Goal: Transaction & Acquisition: Obtain resource

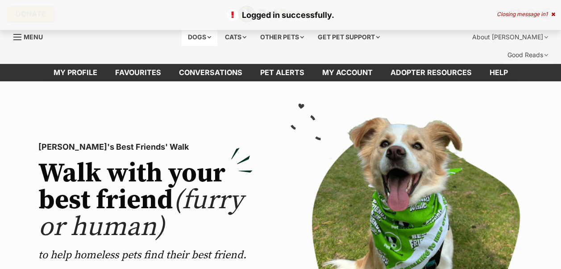
click at [196, 34] on div "Dogs" at bounding box center [200, 37] width 36 height 18
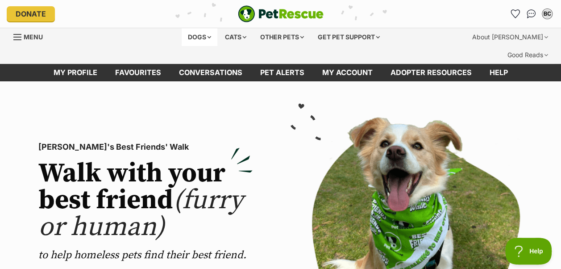
click at [194, 35] on div "Dogs" at bounding box center [200, 37] width 36 height 18
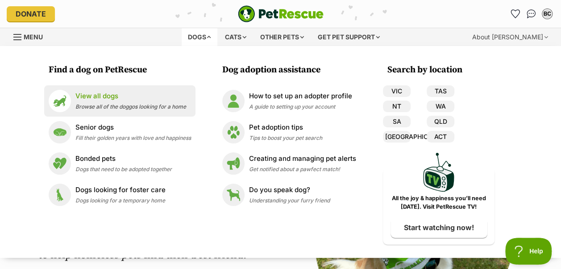
click at [123, 96] on p "View all dogs" at bounding box center [130, 96] width 111 height 10
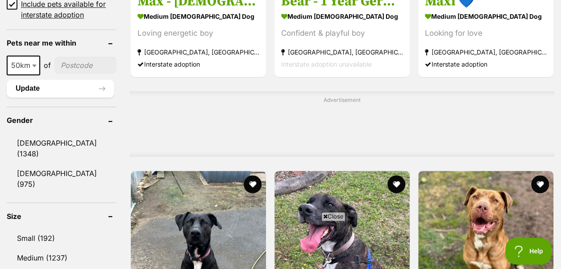
click at [36, 228] on link "Small (192)" at bounding box center [62, 237] width 110 height 19
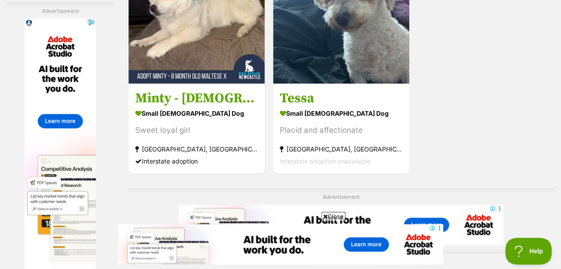
scroll to position [2053, 0]
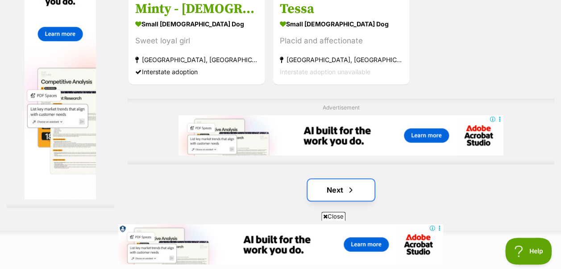
click at [332, 179] on link "Next" at bounding box center [341, 189] width 67 height 21
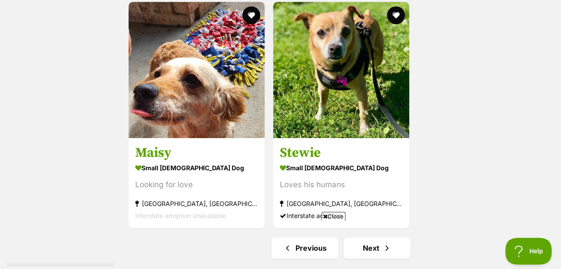
scroll to position [2009, 0]
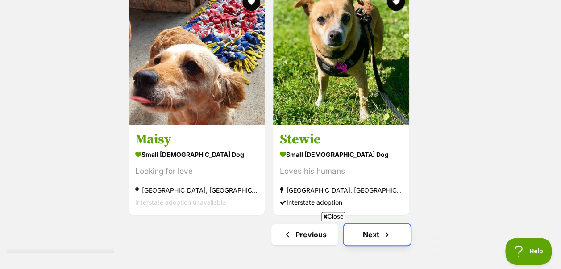
click at [383, 229] on span "Next page" at bounding box center [387, 234] width 9 height 11
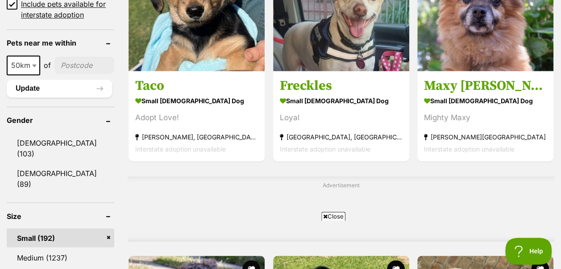
scroll to position [625, 0]
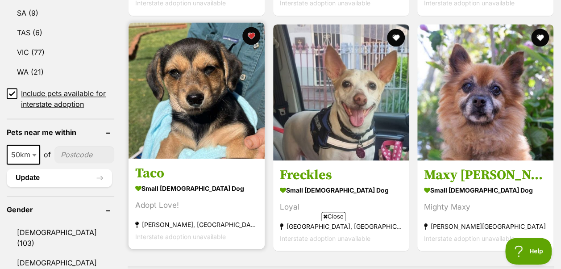
click at [207, 56] on img at bounding box center [197, 90] width 136 height 136
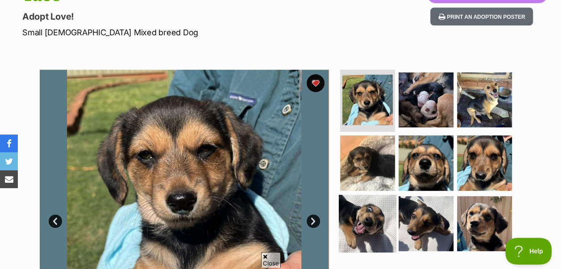
click at [369, 196] on img at bounding box center [368, 224] width 58 height 58
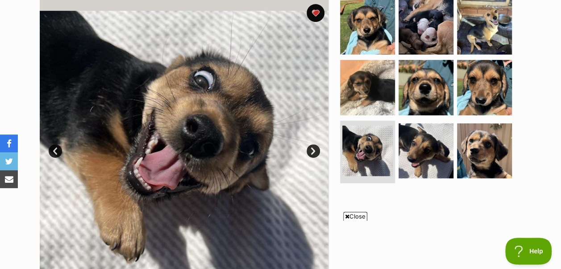
scroll to position [179, 0]
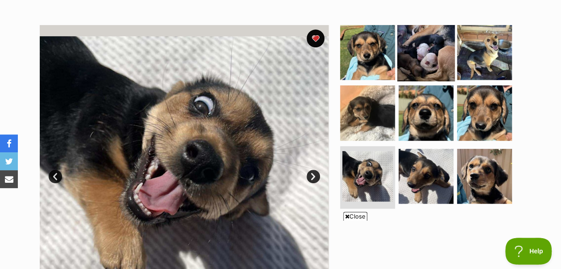
click at [418, 44] on img at bounding box center [426, 52] width 58 height 58
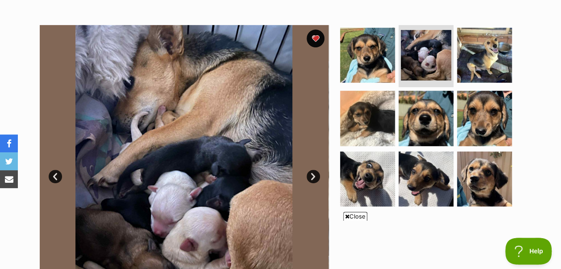
scroll to position [0, 0]
click at [311, 170] on link "Next" at bounding box center [313, 176] width 13 height 13
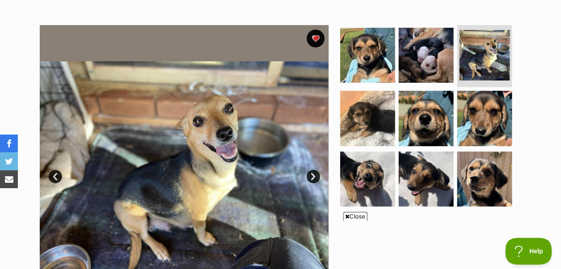
click at [311, 170] on link "Next" at bounding box center [313, 176] width 13 height 13
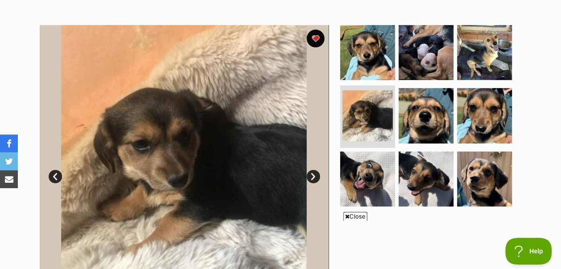
click at [311, 170] on link "Next" at bounding box center [313, 176] width 13 height 13
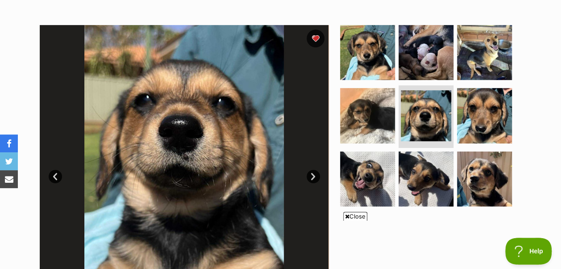
click at [311, 170] on link "Next" at bounding box center [313, 176] width 13 height 13
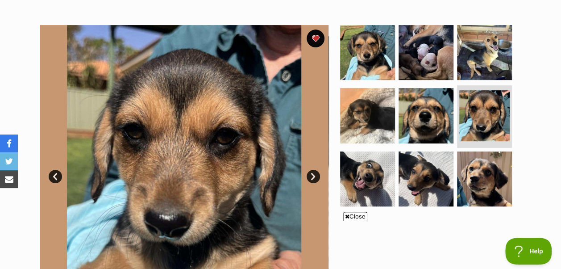
click at [311, 170] on link "Next" at bounding box center [313, 176] width 13 height 13
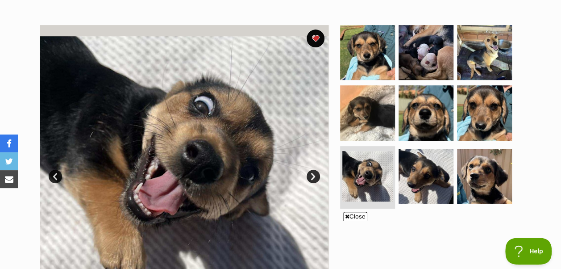
click at [312, 170] on link "Next" at bounding box center [313, 176] width 13 height 13
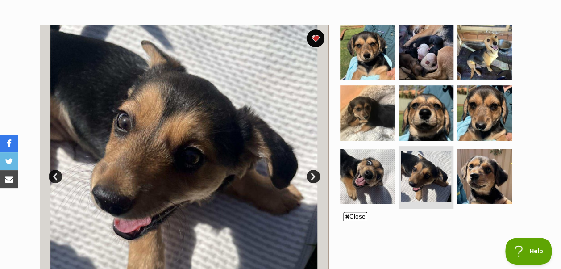
click at [312, 170] on link "Next" at bounding box center [313, 176] width 13 height 13
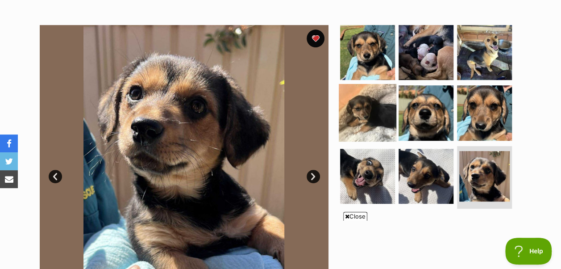
scroll to position [45, 0]
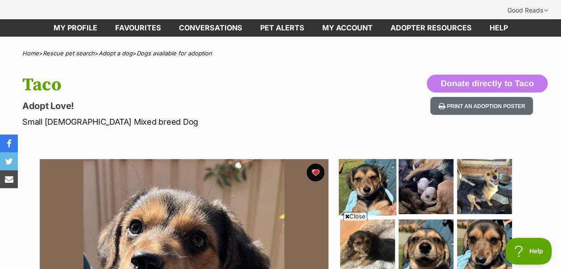
click at [376, 161] on img at bounding box center [368, 186] width 58 height 58
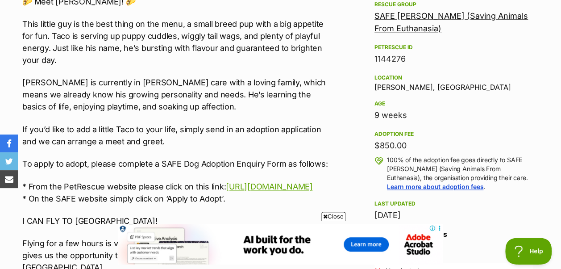
scroll to position [491, 0]
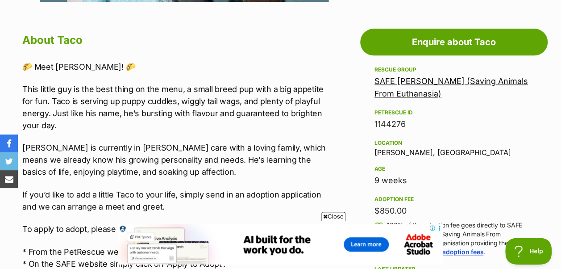
click at [407, 76] on link "SAFE [PERSON_NAME] (Saving Animals From Euthanasia)" at bounding box center [452, 87] width 154 height 22
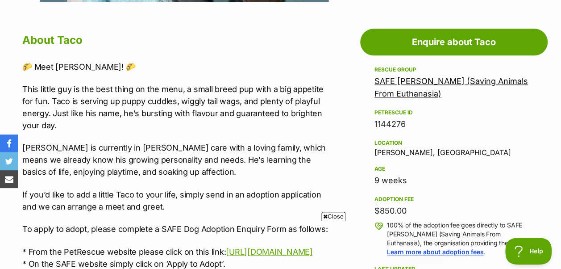
scroll to position [0, 0]
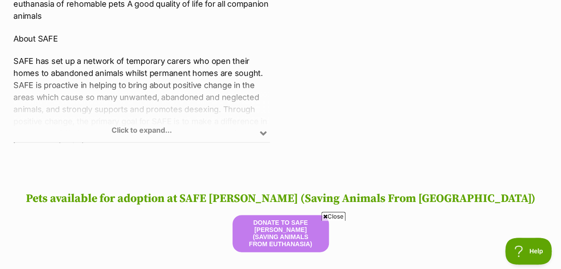
scroll to position [536, 0]
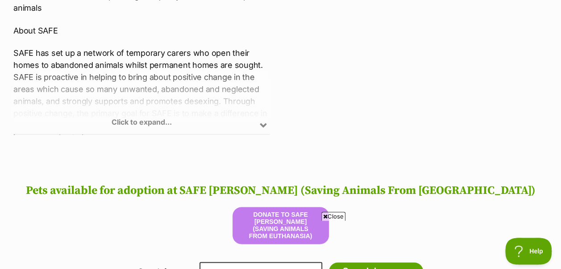
click at [146, 101] on div "Click to expand..." at bounding box center [141, 99] width 257 height 70
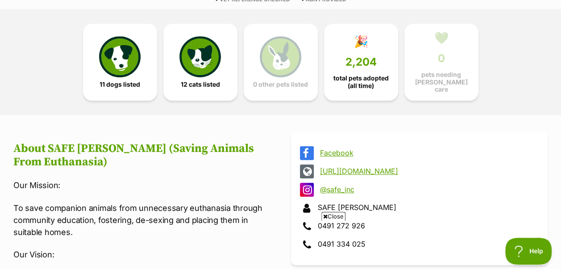
scroll to position [223, 0]
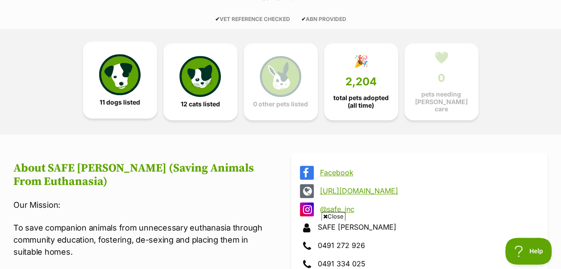
click at [132, 64] on img at bounding box center [119, 74] width 41 height 41
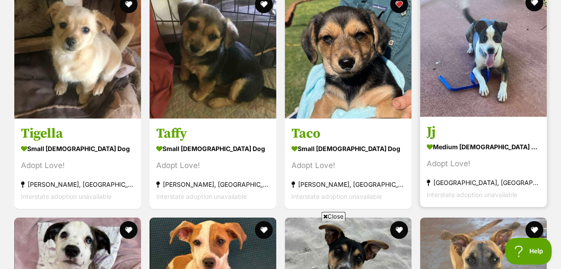
click at [466, 41] on img at bounding box center [483, 53] width 127 height 127
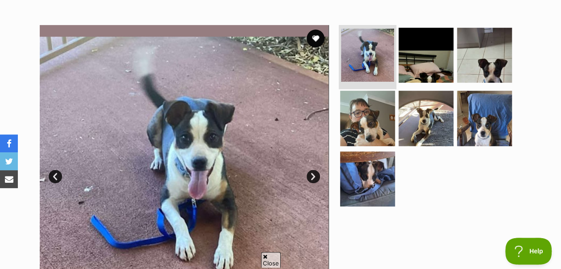
click at [372, 45] on img at bounding box center [367, 55] width 53 height 53
click at [315, 170] on link "Next" at bounding box center [313, 176] width 13 height 13
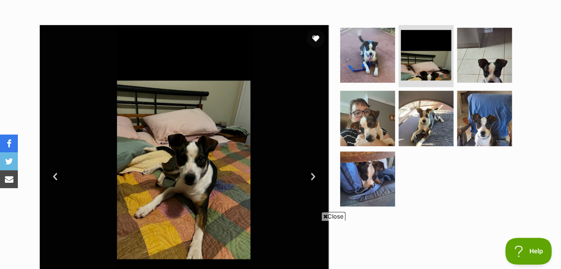
click at [315, 170] on link "Next" at bounding box center [313, 176] width 13 height 13
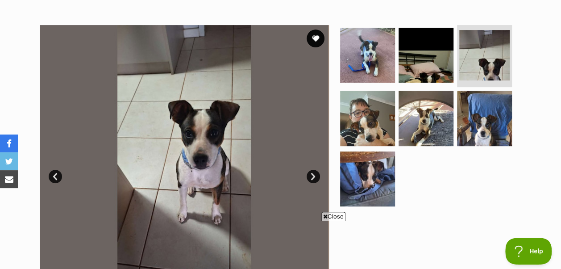
click at [315, 170] on link "Next" at bounding box center [313, 176] width 13 height 13
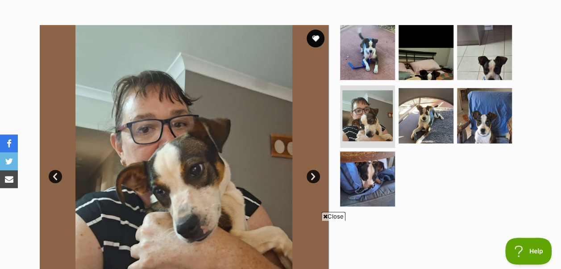
click at [315, 170] on link "Next" at bounding box center [313, 176] width 13 height 13
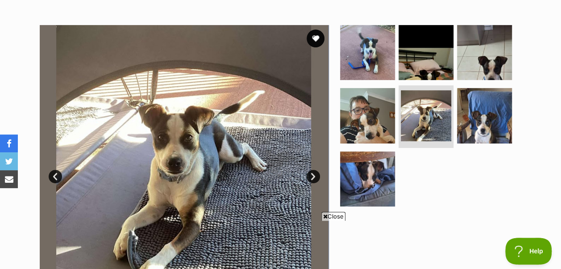
click at [315, 170] on link "Next" at bounding box center [313, 176] width 13 height 13
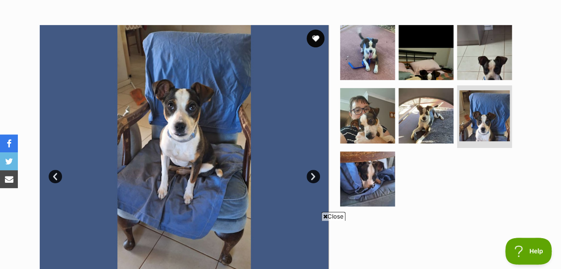
click at [315, 170] on link "Next" at bounding box center [313, 176] width 13 height 13
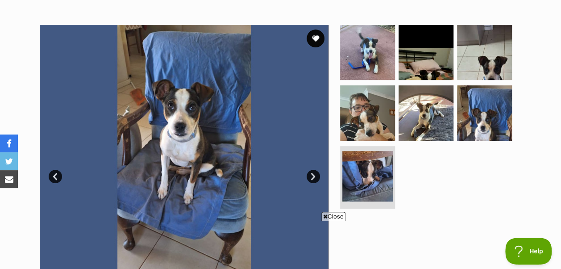
click at [315, 170] on link "Next" at bounding box center [313, 176] width 13 height 13
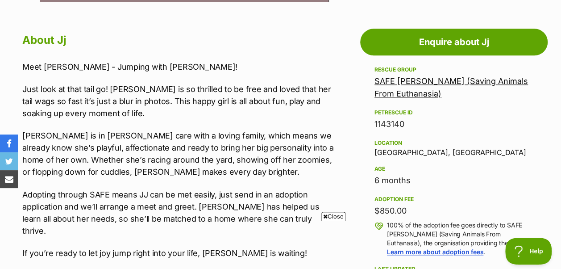
scroll to position [580, 0]
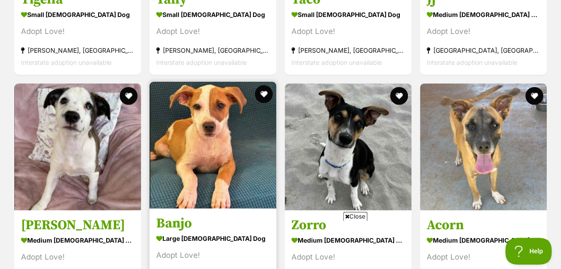
click at [194, 133] on img at bounding box center [213, 145] width 127 height 127
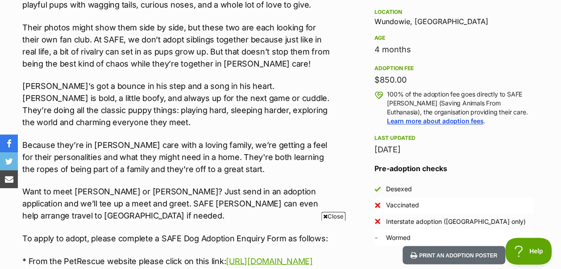
scroll to position [625, 0]
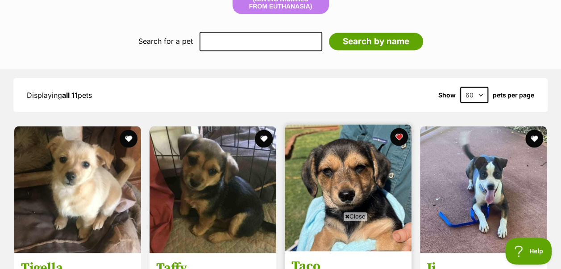
scroll to position [877, 0]
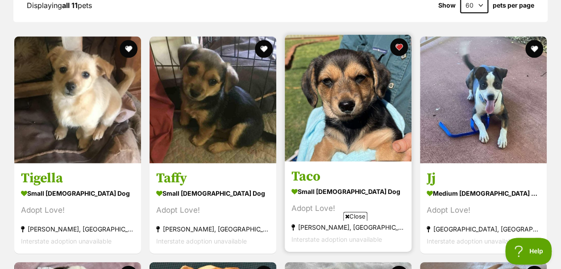
click at [352, 79] on img at bounding box center [348, 98] width 127 height 127
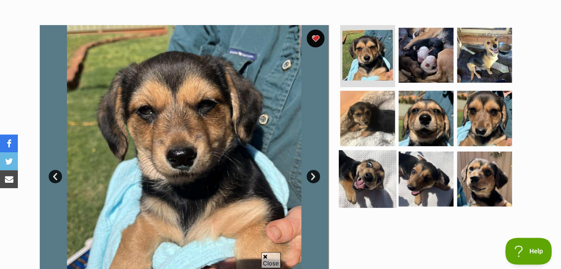
click at [364, 151] on img at bounding box center [368, 179] width 58 height 58
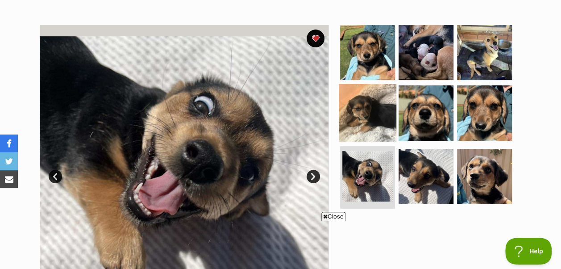
click at [366, 99] on img at bounding box center [368, 113] width 58 height 58
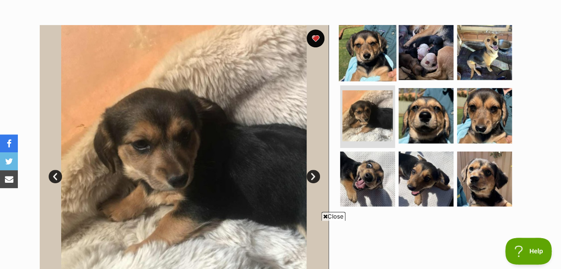
click at [365, 23] on img at bounding box center [368, 52] width 58 height 58
